Goal: Task Accomplishment & Management: Use online tool/utility

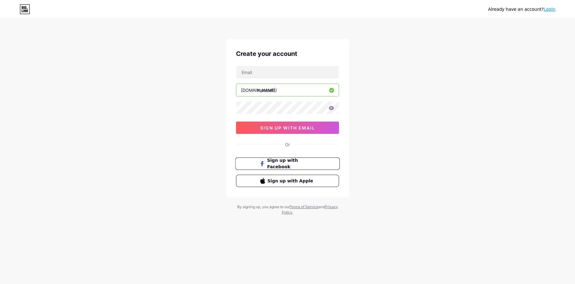
click at [284, 167] on button "Sign up with Facebook" at bounding box center [287, 163] width 105 height 13
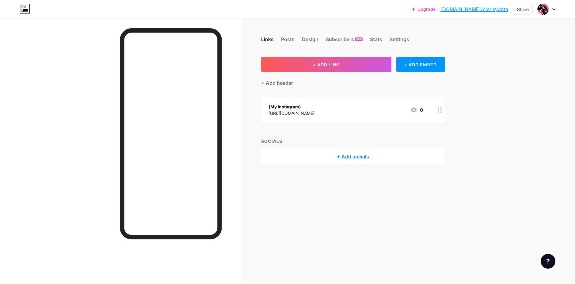
click at [315, 110] on div "https://www.instagram.com/juxstin/?hl=en" at bounding box center [292, 113] width 46 height 6
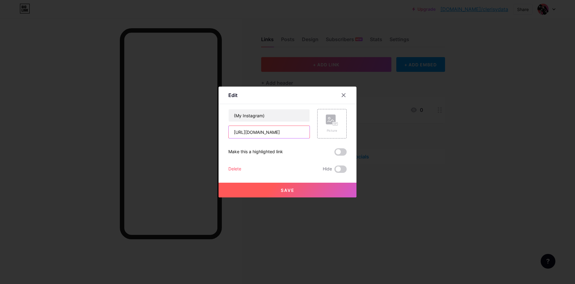
click at [298, 131] on input "https://www.instagram.com/juxstin/?hl=en" at bounding box center [269, 132] width 81 height 12
paste input "youtu.be/jYYnZU4RMAQ"
type input "https://youtu.be/jYYnZU4RMAQ"
drag, startPoint x: 277, startPoint y: 114, endPoint x: 227, endPoint y: 114, distance: 49.4
click at [229, 114] on input "(My Instagram)" at bounding box center [269, 115] width 81 height 12
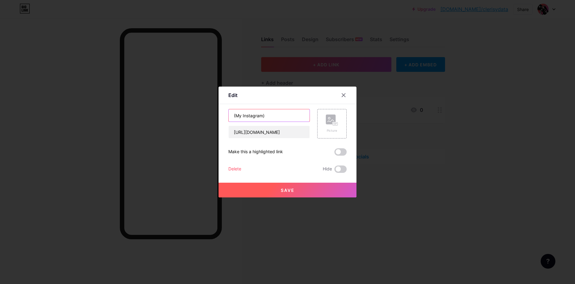
click at [264, 116] on input "(My Instagram)" at bounding box center [269, 115] width 81 height 12
paste input "Munsterr – Я ПРОСЛАВЛЮ БОГА (Official Audio/Visual"
click at [181, 118] on div "Edit Content YouTube Play YouTube video without leaving your page. ADD Vimeo Pl…" at bounding box center [287, 142] width 575 height 284
click at [258, 116] on input "Munsterr – Я ПРОСЛАВЛЮ БОГА (Official Audio/Visual)" at bounding box center [269, 115] width 81 height 12
drag, startPoint x: 256, startPoint y: 116, endPoint x: 189, endPoint y: 117, distance: 67.2
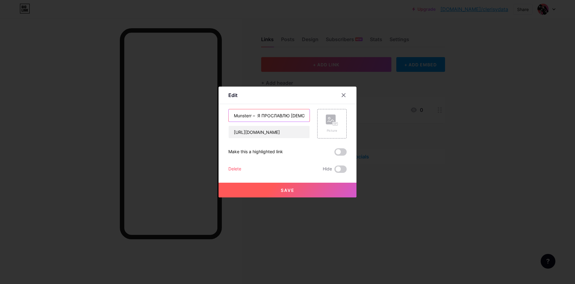
click at [191, 117] on div "Edit Content YouTube Play YouTube video without leaving your page. ADD Vimeo Pl…" at bounding box center [287, 142] width 575 height 284
type input "Я ПРОСЛАВЛЮ БОГА (Official Audio/Visual)"
click at [277, 189] on button "Save" at bounding box center [288, 190] width 138 height 15
